Goal: Transaction & Acquisition: Download file/media

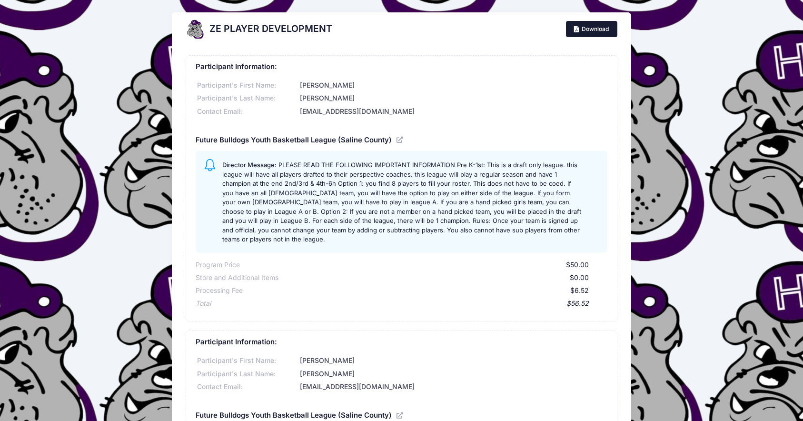
click at [613, 34] on link "Download" at bounding box center [591, 29] width 51 height 16
drag, startPoint x: 20, startPoint y: 61, endPoint x: 69, endPoint y: 75, distance: 50.0
click at [69, 75] on div "ZE PLAYER DEVELOPMENT Download Participant Information: Participant's First Nam…" at bounding box center [401, 376] width 803 height 728
